Goal: Transaction & Acquisition: Purchase product/service

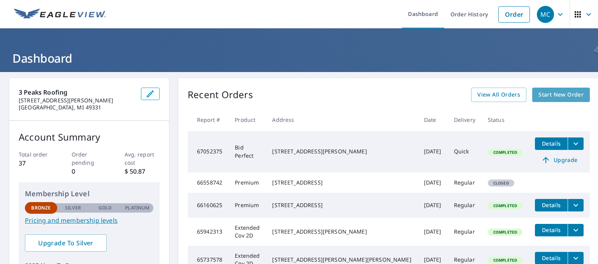
click at [538, 96] on span "Start New Order" at bounding box center [560, 95] width 45 height 10
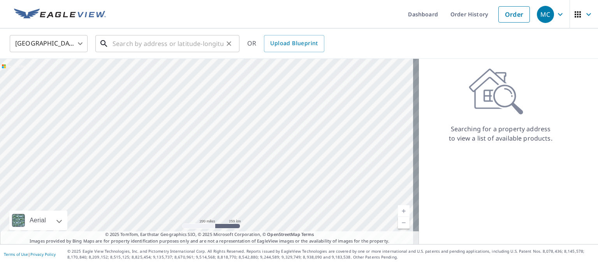
click at [123, 41] on input "text" at bounding box center [167, 44] width 111 height 22
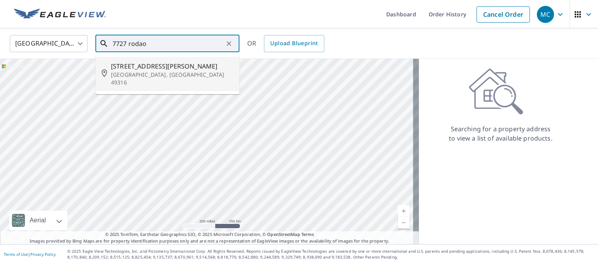
click at [144, 69] on span "[STREET_ADDRESS][PERSON_NAME]" at bounding box center [172, 65] width 122 height 9
type input "[STREET_ADDRESS]"
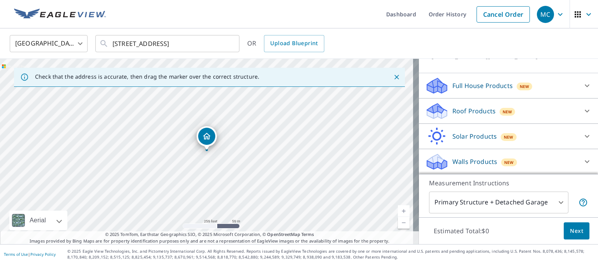
click at [487, 107] on p "Roof Products" at bounding box center [473, 110] width 43 height 9
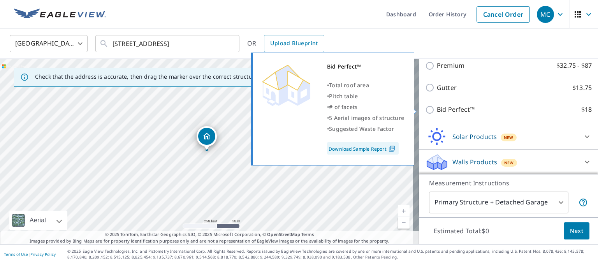
click at [425, 109] on input "Bid Perfect™ $18" at bounding box center [431, 109] width 12 height 9
checkbox input "true"
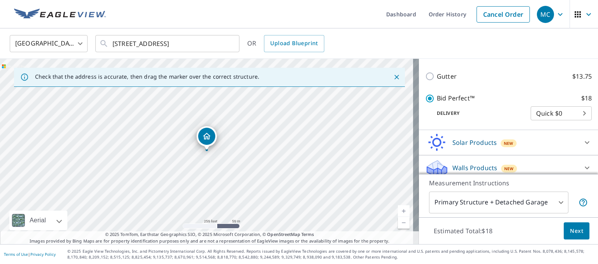
scroll to position [161, 0]
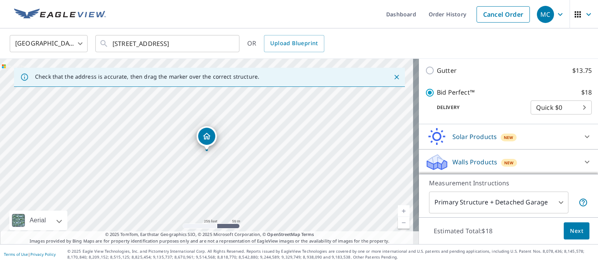
click at [490, 204] on body "MC MC Dashboard Order History Cancel Order MC [GEOGRAPHIC_DATA] [GEOGRAPHIC_DAT…" at bounding box center [299, 132] width 598 height 264
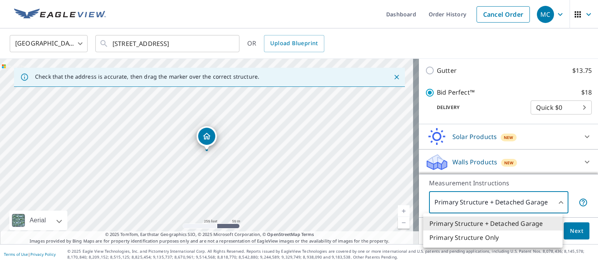
click at [473, 237] on li "Primary Structure Only" at bounding box center [492, 237] width 139 height 14
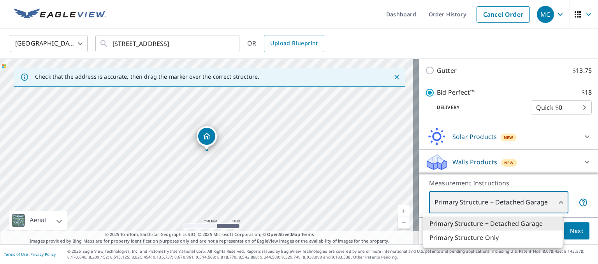
type input "2"
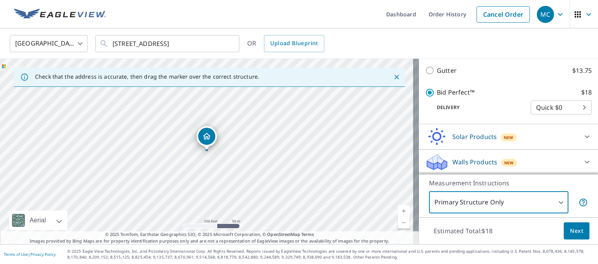
click at [570, 233] on span "Next" at bounding box center [576, 231] width 13 height 10
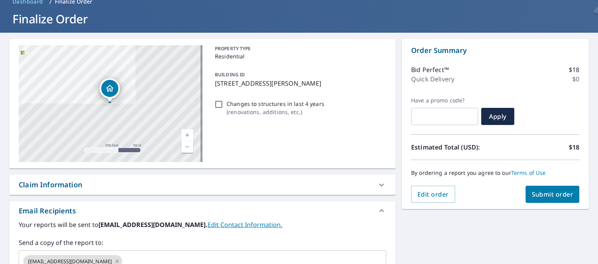
scroll to position [78, 0]
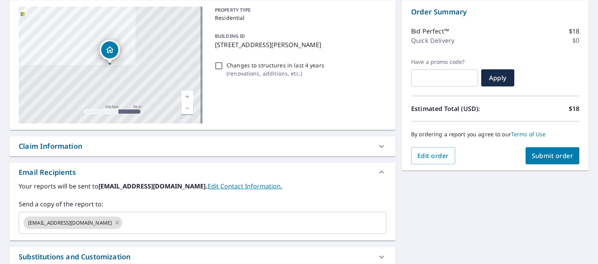
click at [546, 157] on span "Submit order" at bounding box center [552, 155] width 42 height 9
